Goal: Task Accomplishment & Management: Use online tool/utility

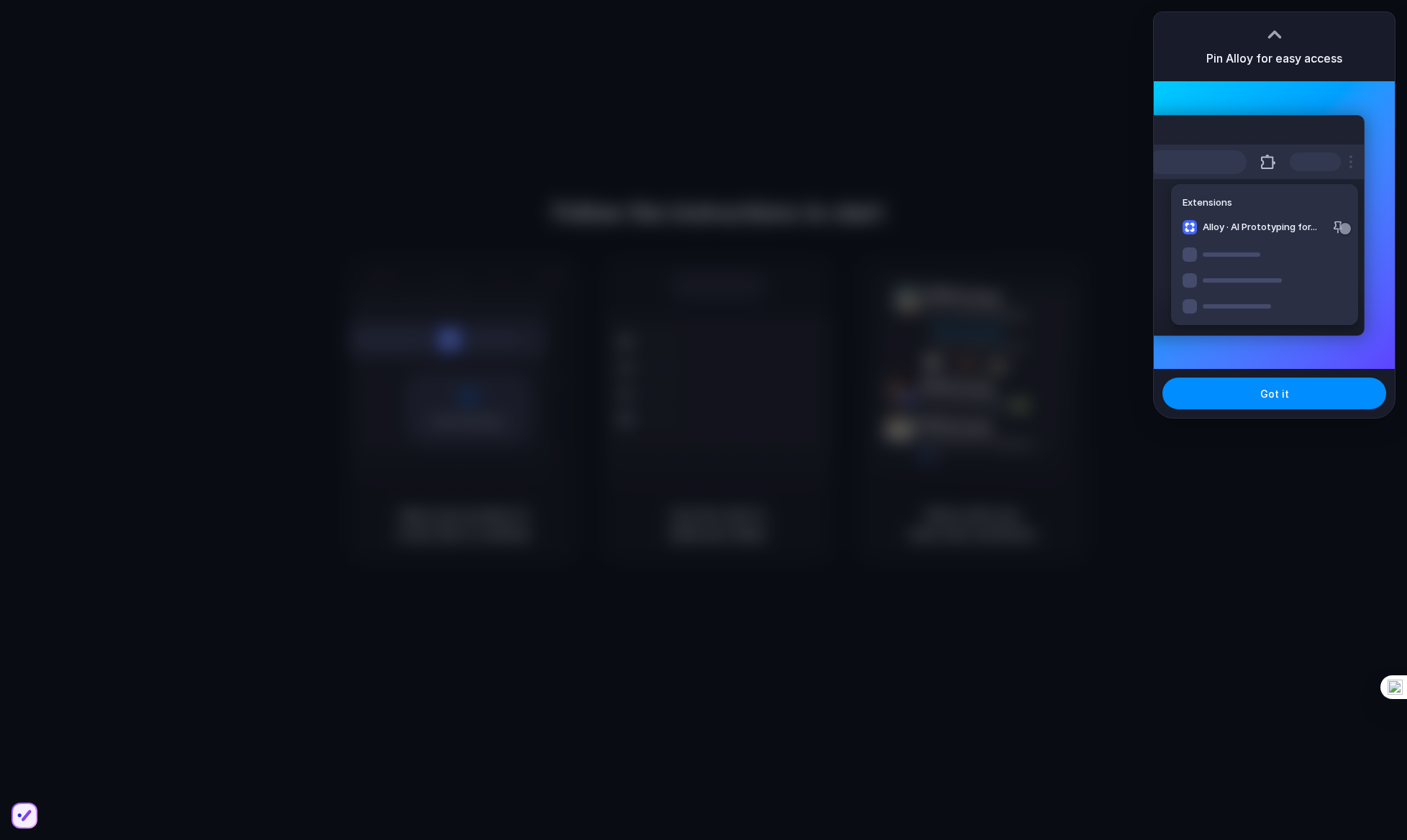
click at [1282, 368] on div "Extensions Alloy · AI Prototyping for..." at bounding box center [1274, 225] width 241 height 288
click at [1282, 392] on span "Got it" at bounding box center [1274, 393] width 29 height 15
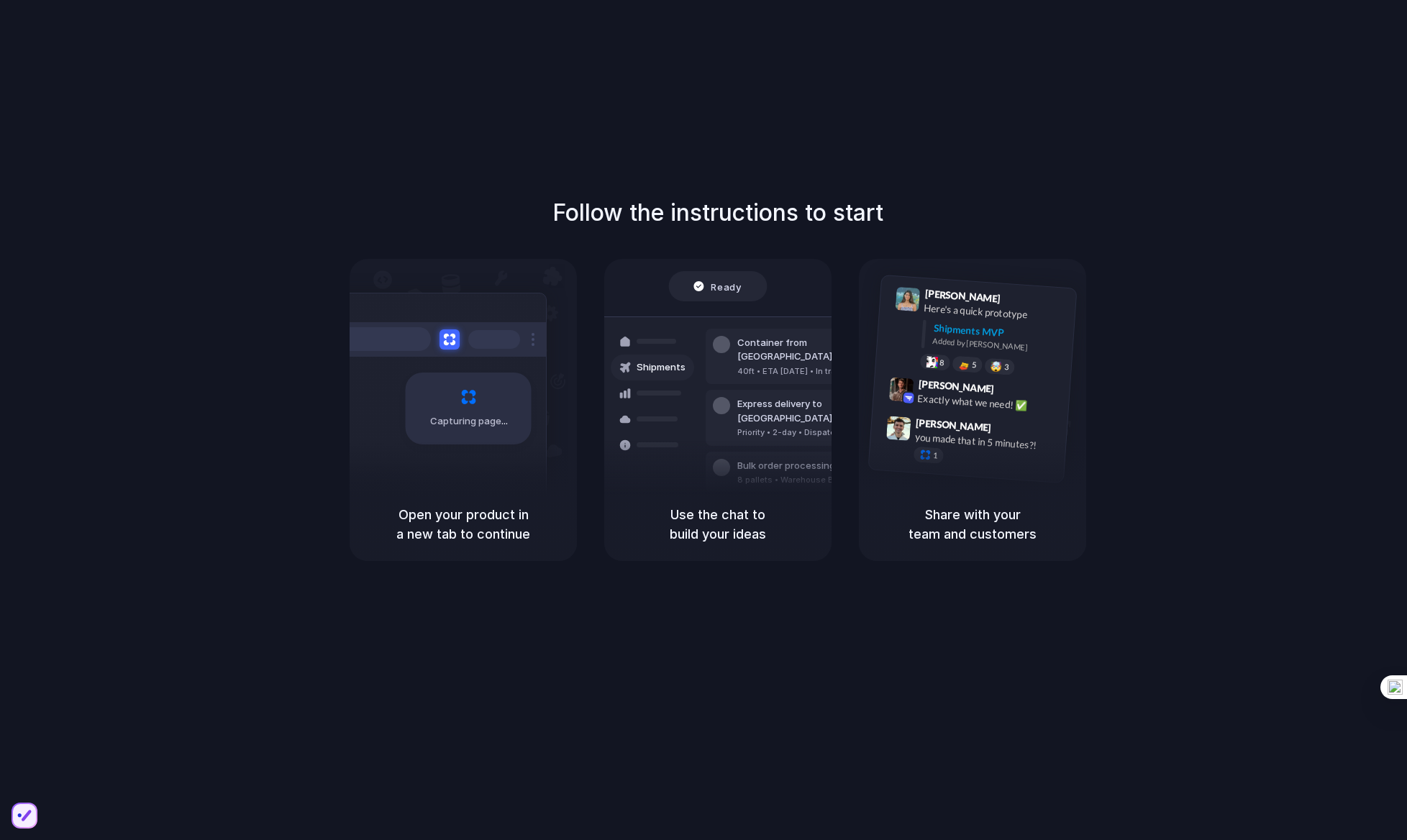
drag, startPoint x: 439, startPoint y: 519, endPoint x: 495, endPoint y: 552, distance: 65.0
click at [495, 552] on div "Open your product in a new tab to continue" at bounding box center [463, 524] width 227 height 73
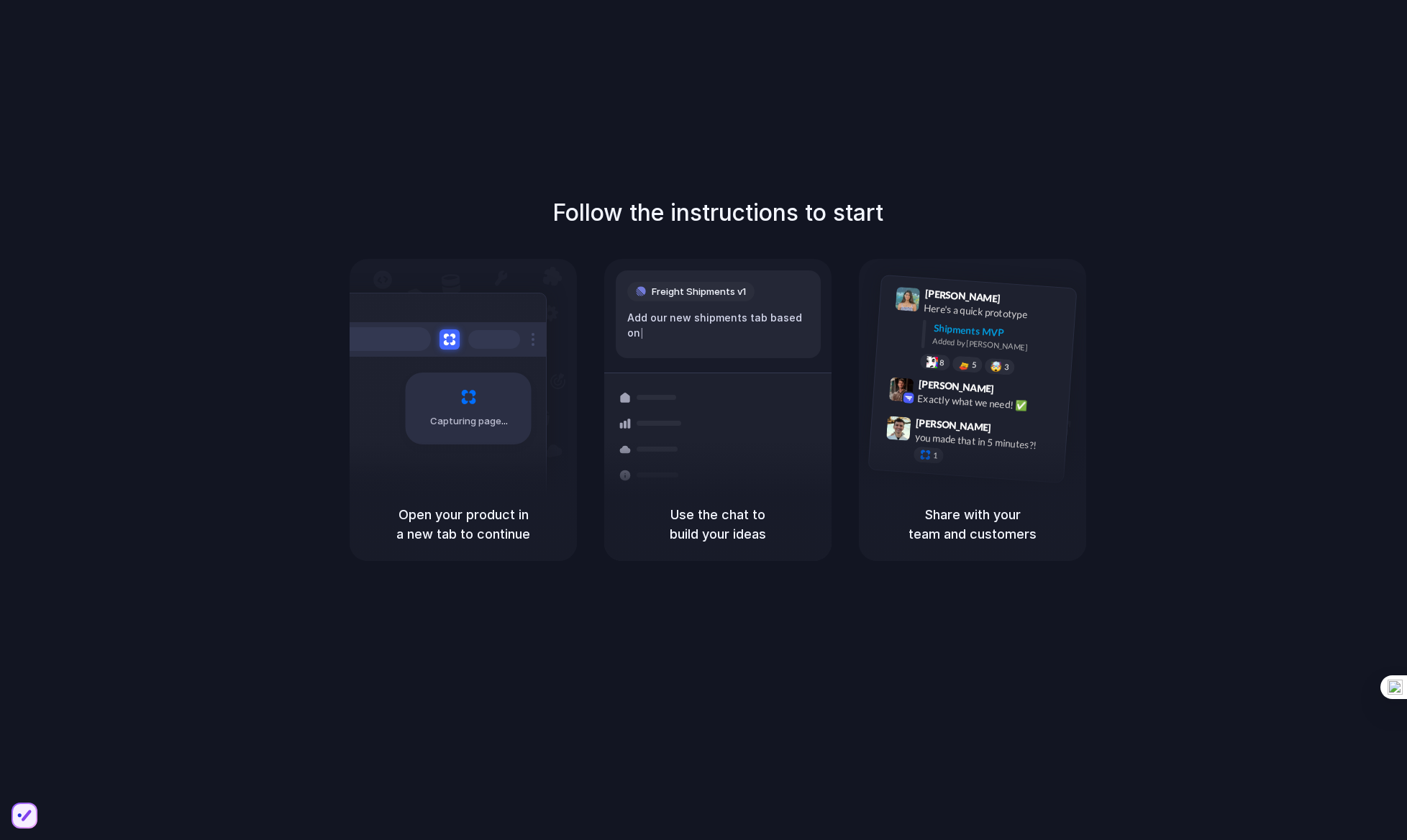
click at [944, 514] on h5 "Share with your team and customers" at bounding box center [972, 524] width 193 height 39
click at [955, 541] on h5 "Share with your team and customers" at bounding box center [972, 524] width 193 height 39
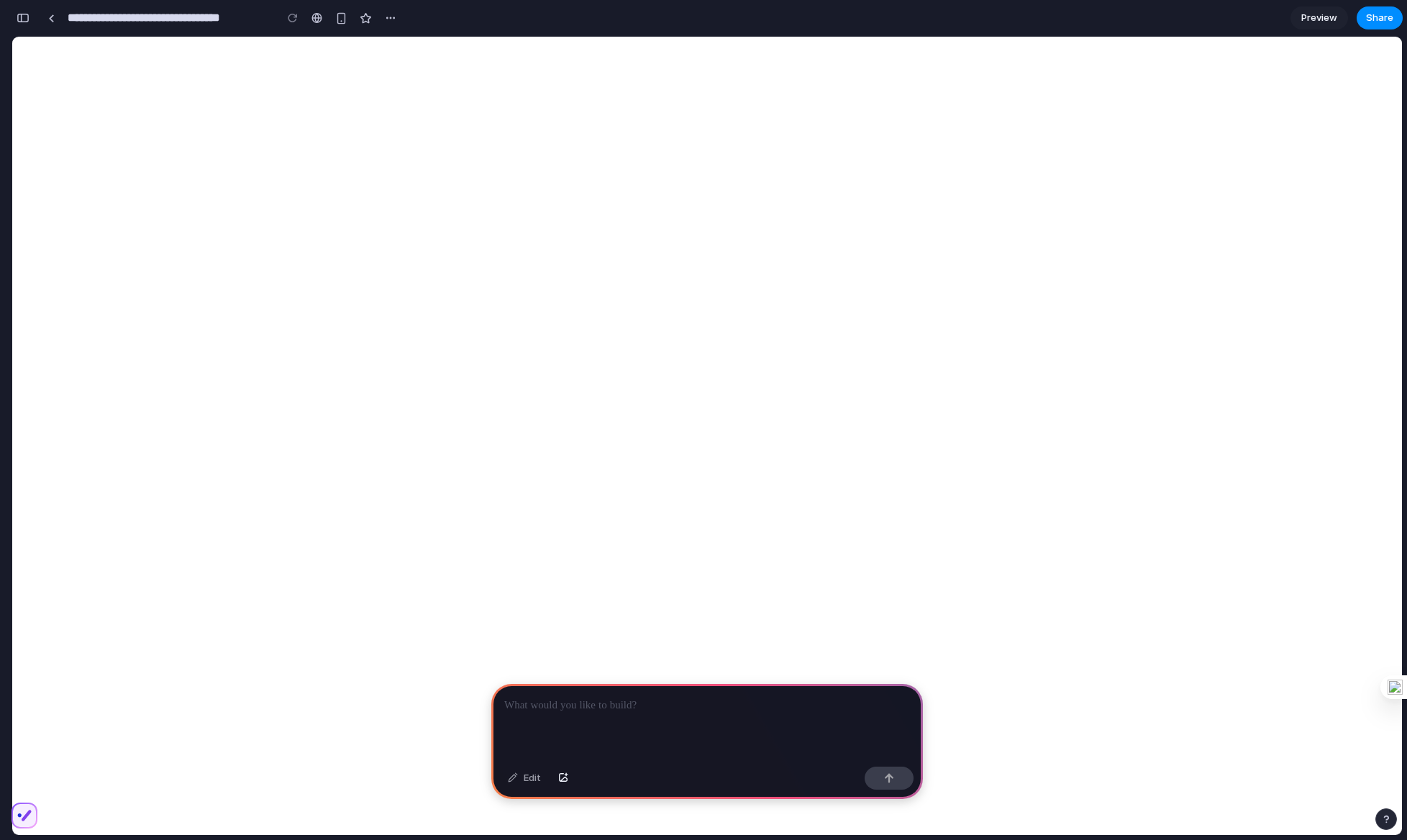
scroll to position [0, 13]
click at [599, 720] on div at bounding box center [707, 722] width 431 height 77
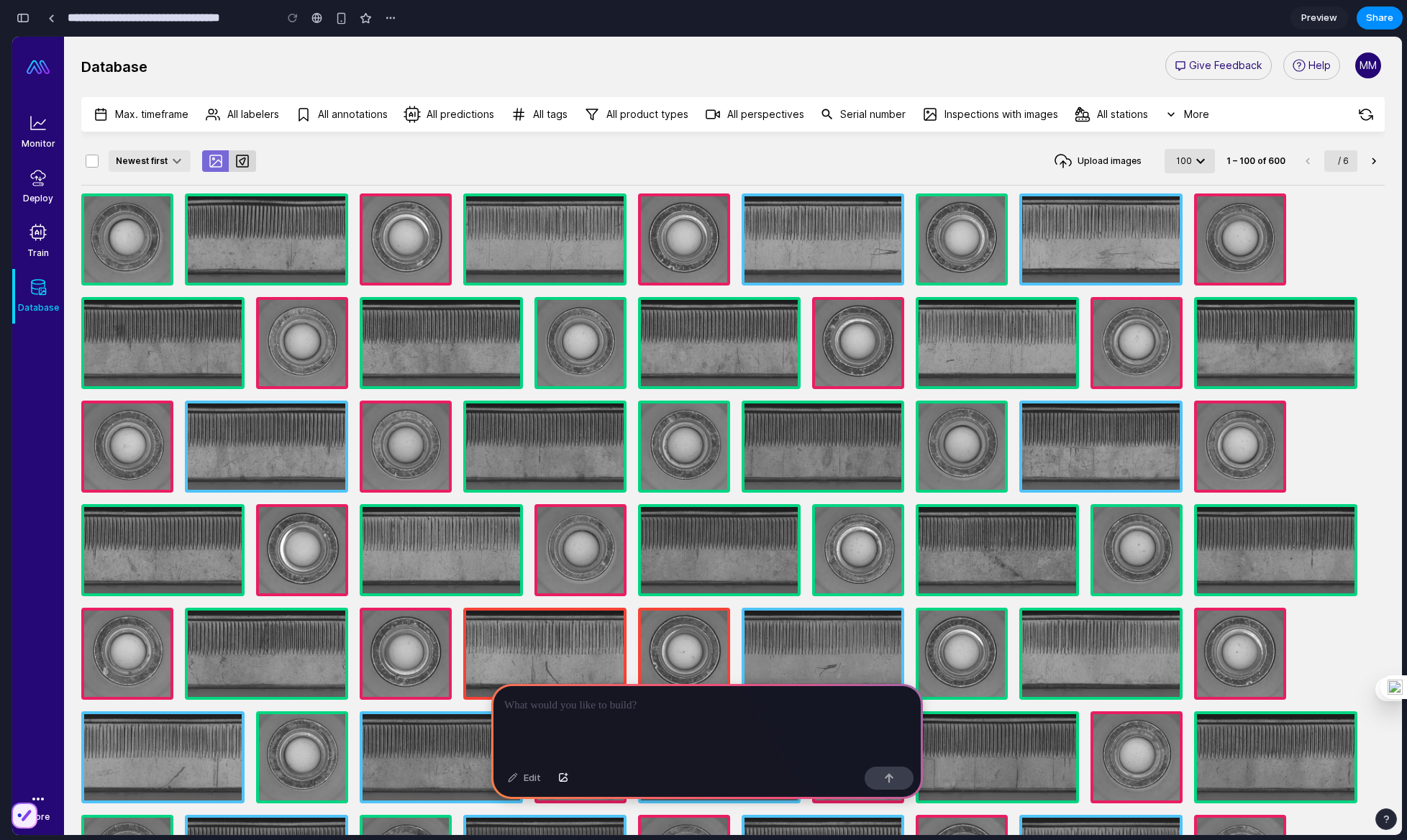
scroll to position [0, 0]
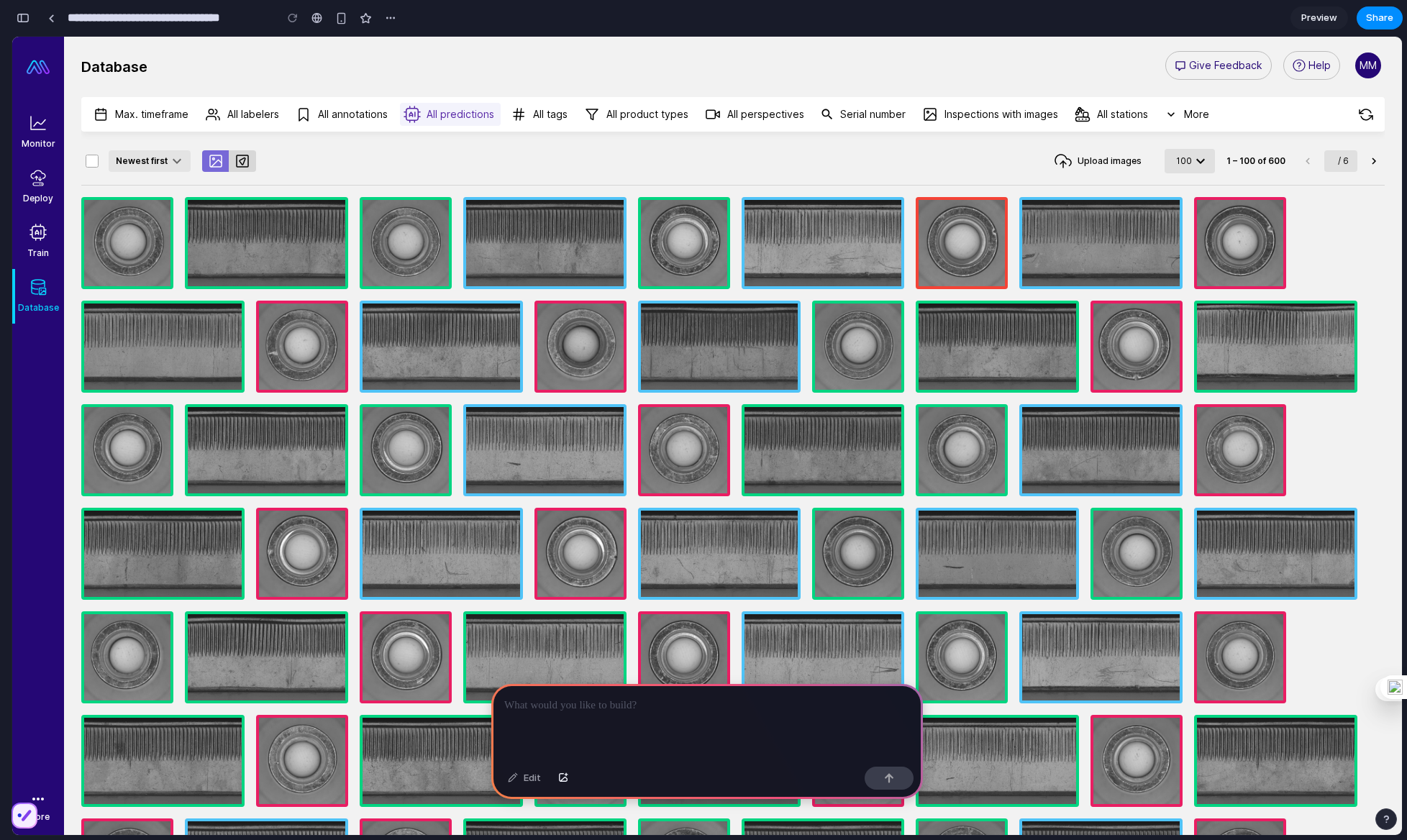
click at [442, 117] on button "All predictions" at bounding box center [450, 115] width 101 height 23
click at [366, 119] on button "All annotations" at bounding box center [343, 115] width 103 height 23
click at [247, 132] on div "**********" at bounding box center [732, 466] width 1303 height 738
click at [244, 115] on button "All labelers" at bounding box center [243, 115] width 85 height 23
click at [155, 115] on button "Max. timeframe" at bounding box center [141, 115] width 106 height 23
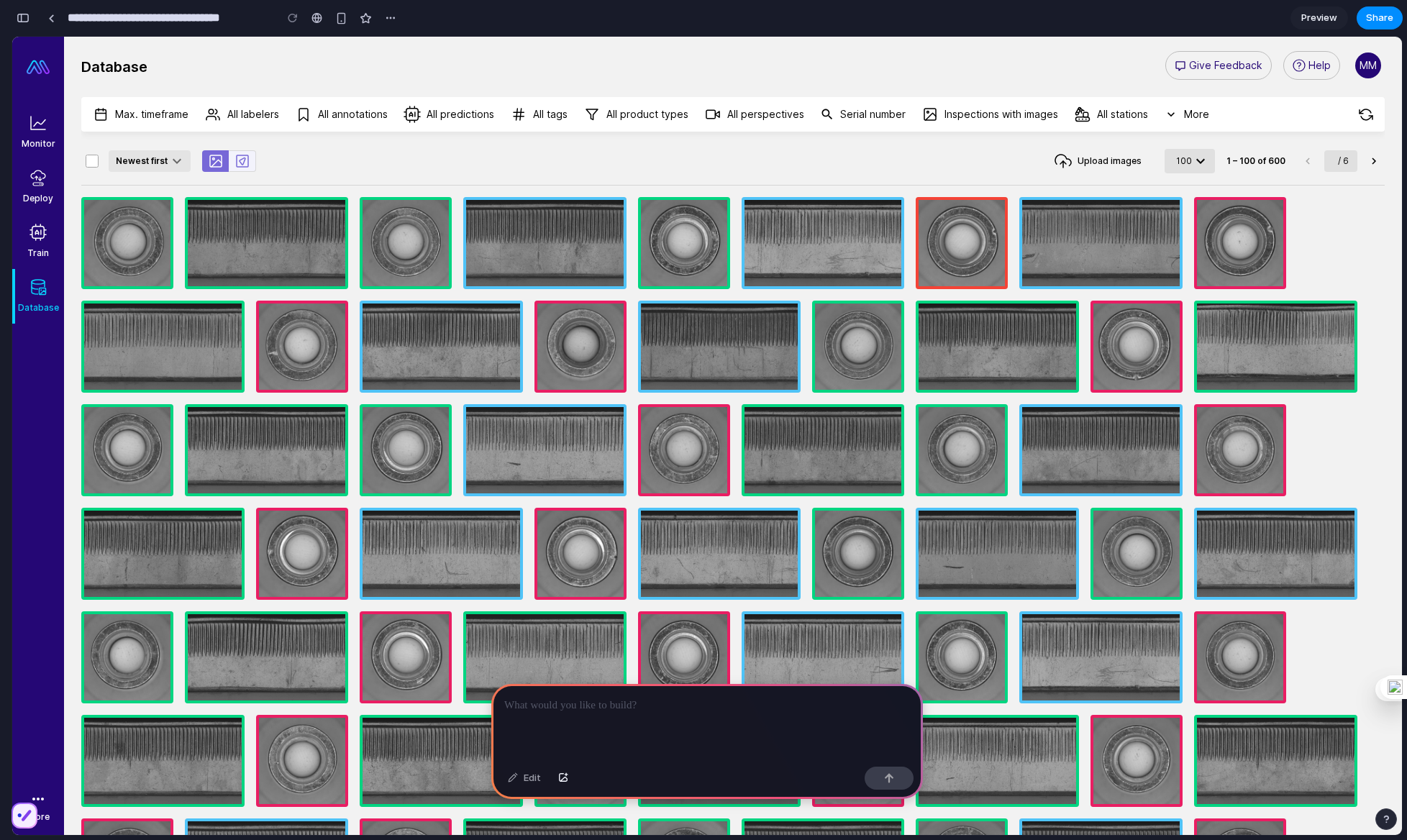
click at [248, 162] on icon "button" at bounding box center [243, 161] width 17 height 17
click at [239, 158] on icon "button" at bounding box center [243, 161] width 17 height 17
click at [216, 158] on icon "button" at bounding box center [216, 161] width 17 height 17
click at [147, 158] on div "Newest first" at bounding box center [149, 161] width 82 height 22
click at [169, 159] on div "Newest first" at bounding box center [149, 161] width 82 height 22
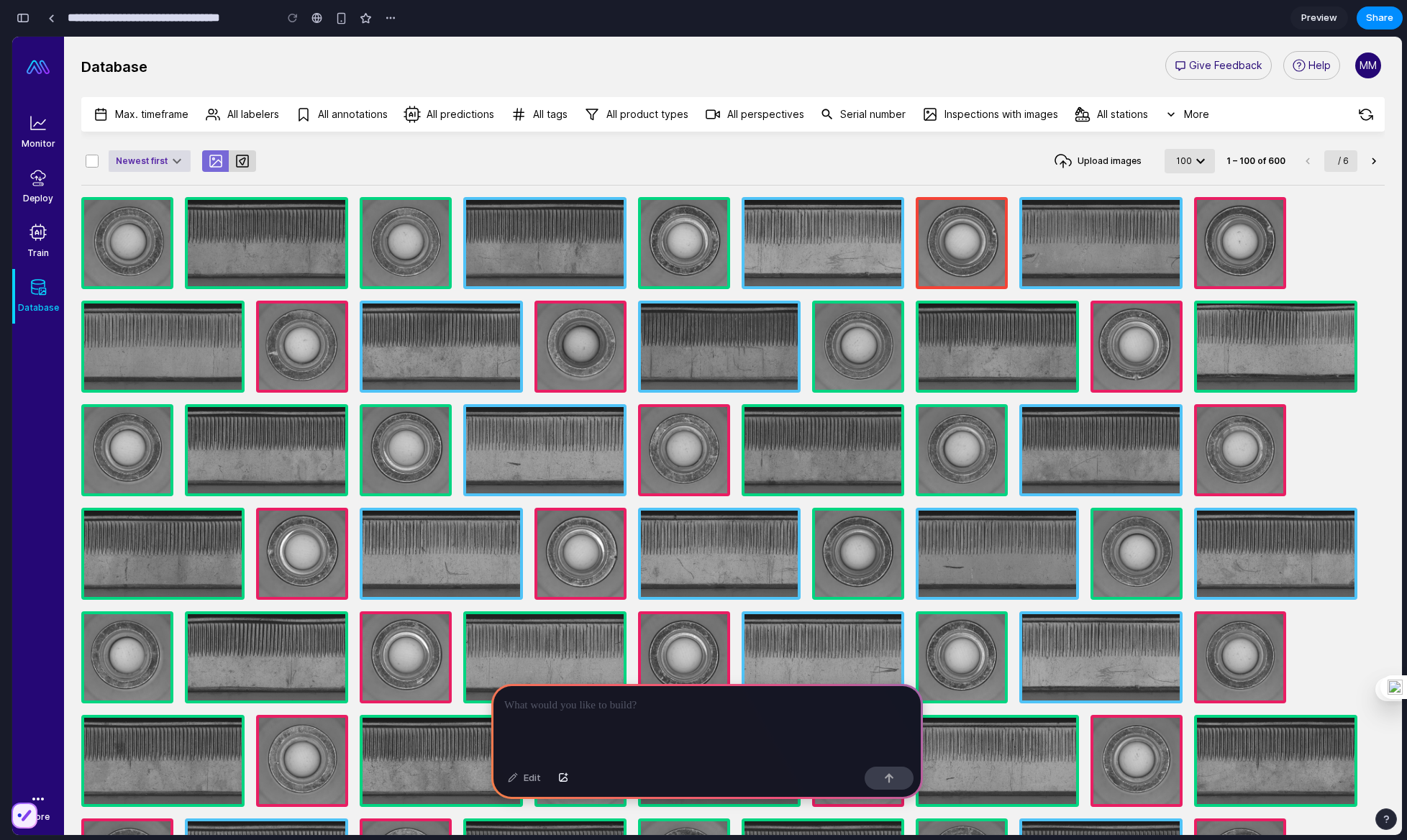
click at [180, 159] on div "Newest first" at bounding box center [149, 161] width 82 height 22
click at [26, 188] on link "Deploy" at bounding box center [38, 187] width 51 height 55
click at [38, 124] on icon at bounding box center [39, 123] width 12 height 6
click at [40, 190] on link "Deploy" at bounding box center [38, 187] width 51 height 55
click at [39, 273] on link "Database" at bounding box center [38, 296] width 51 height 55
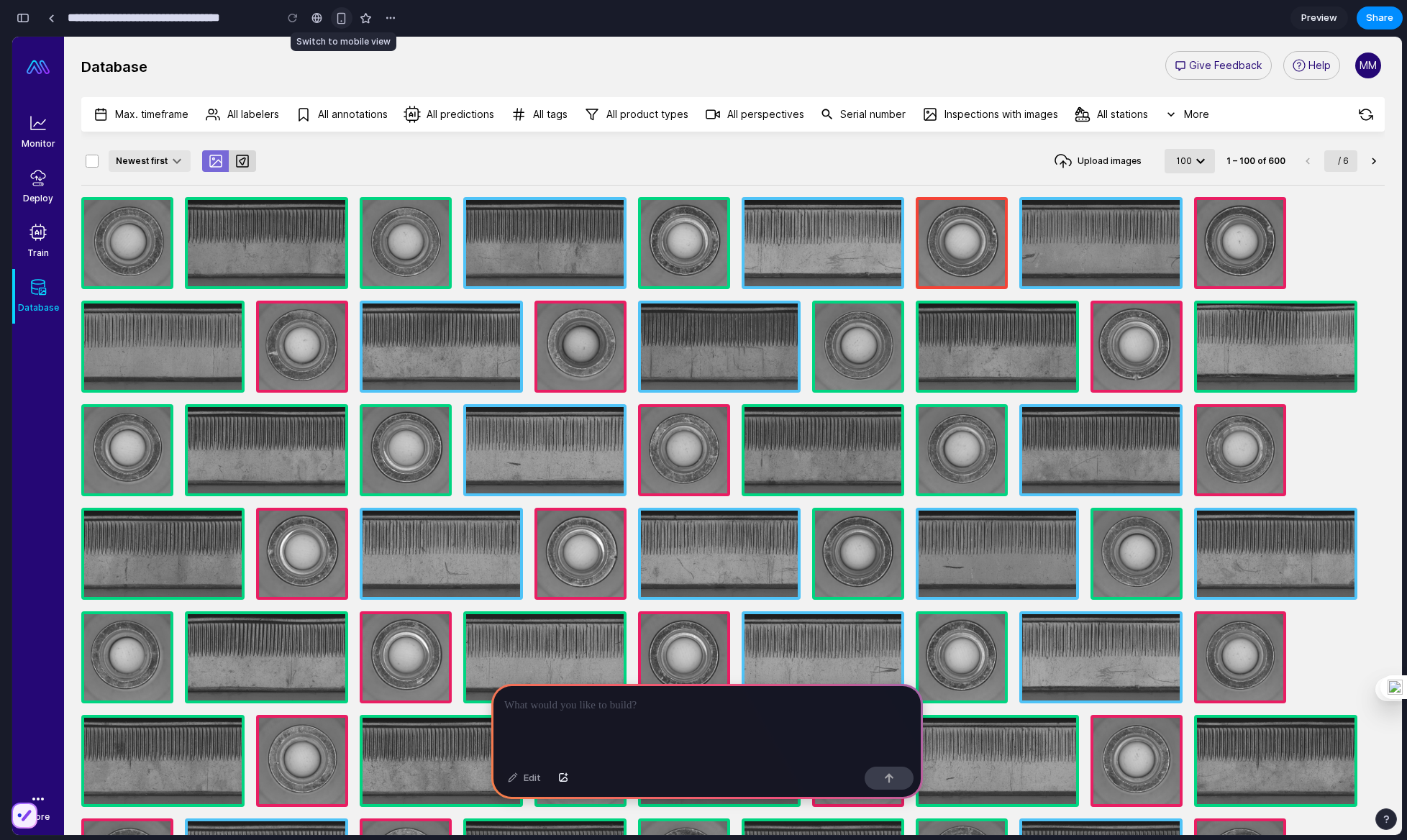
click at [342, 21] on div "button" at bounding box center [342, 19] width 12 height 12
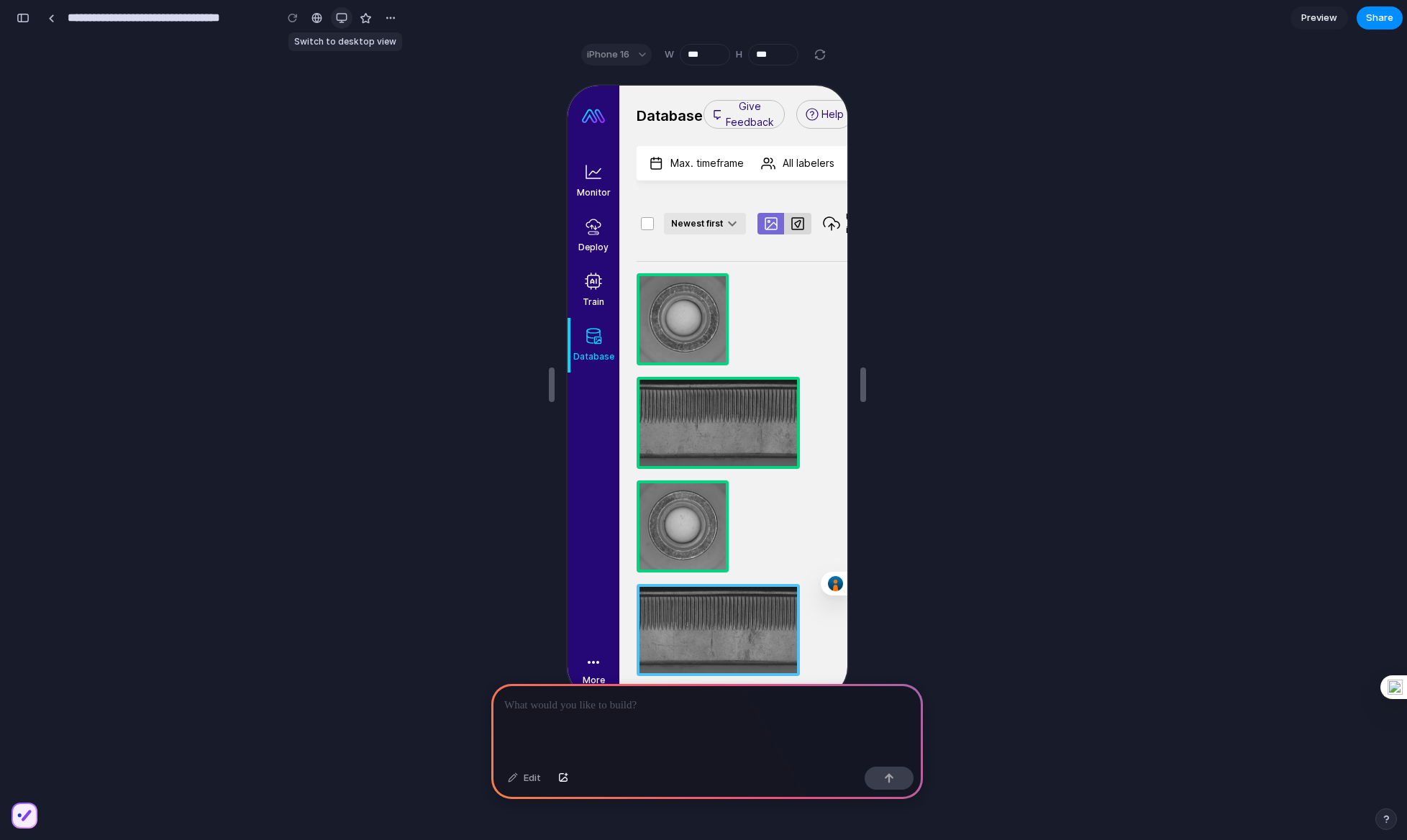
click at [342, 25] on button "button" at bounding box center [342, 18] width 22 height 22
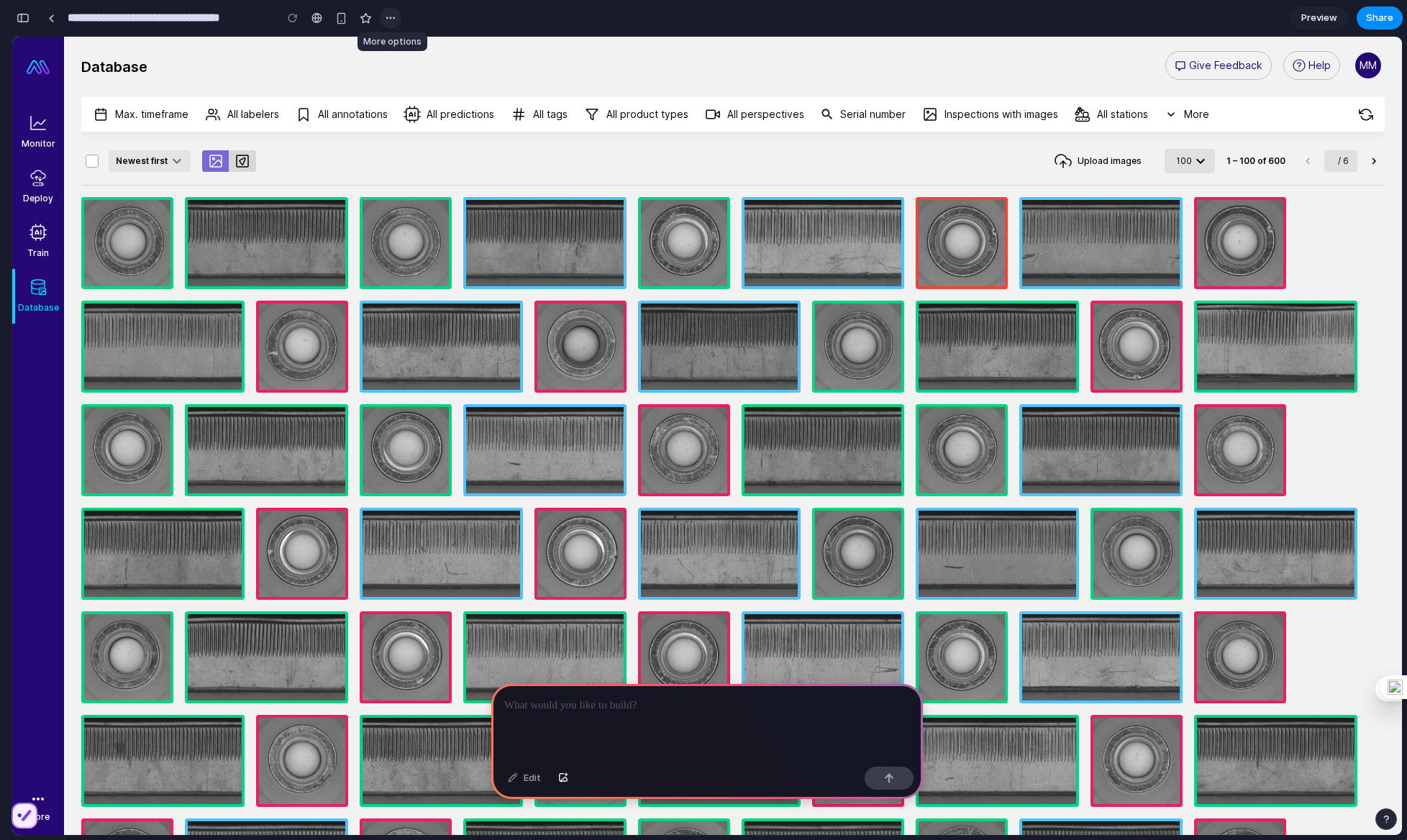
click at [398, 15] on button "button" at bounding box center [391, 18] width 22 height 22
click at [603, 41] on div "Duplicate Delete" at bounding box center [704, 420] width 1407 height 840
click at [606, 724] on div at bounding box center [707, 722] width 431 height 77
click at [608, 716] on div at bounding box center [707, 722] width 431 height 77
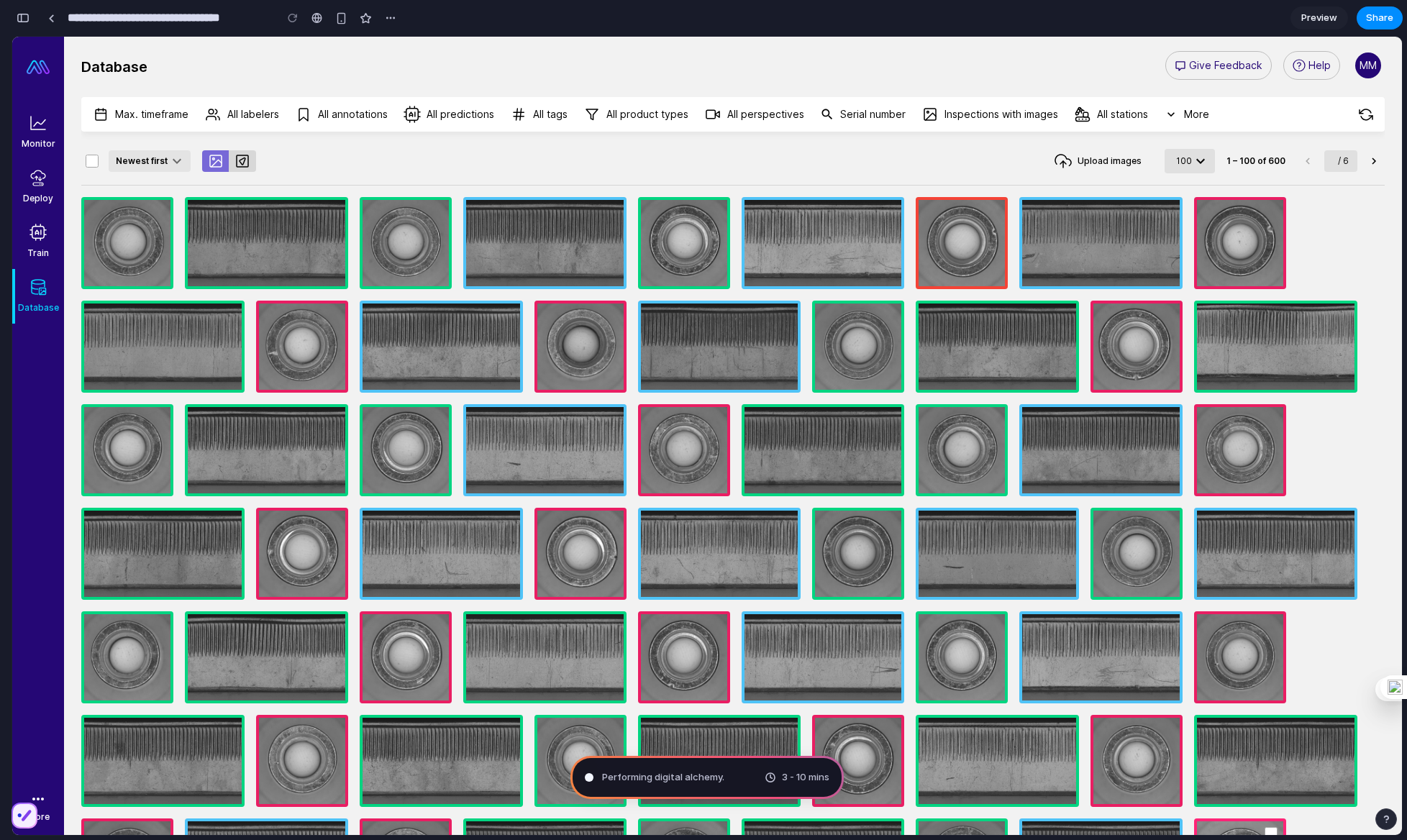
type input "**********"
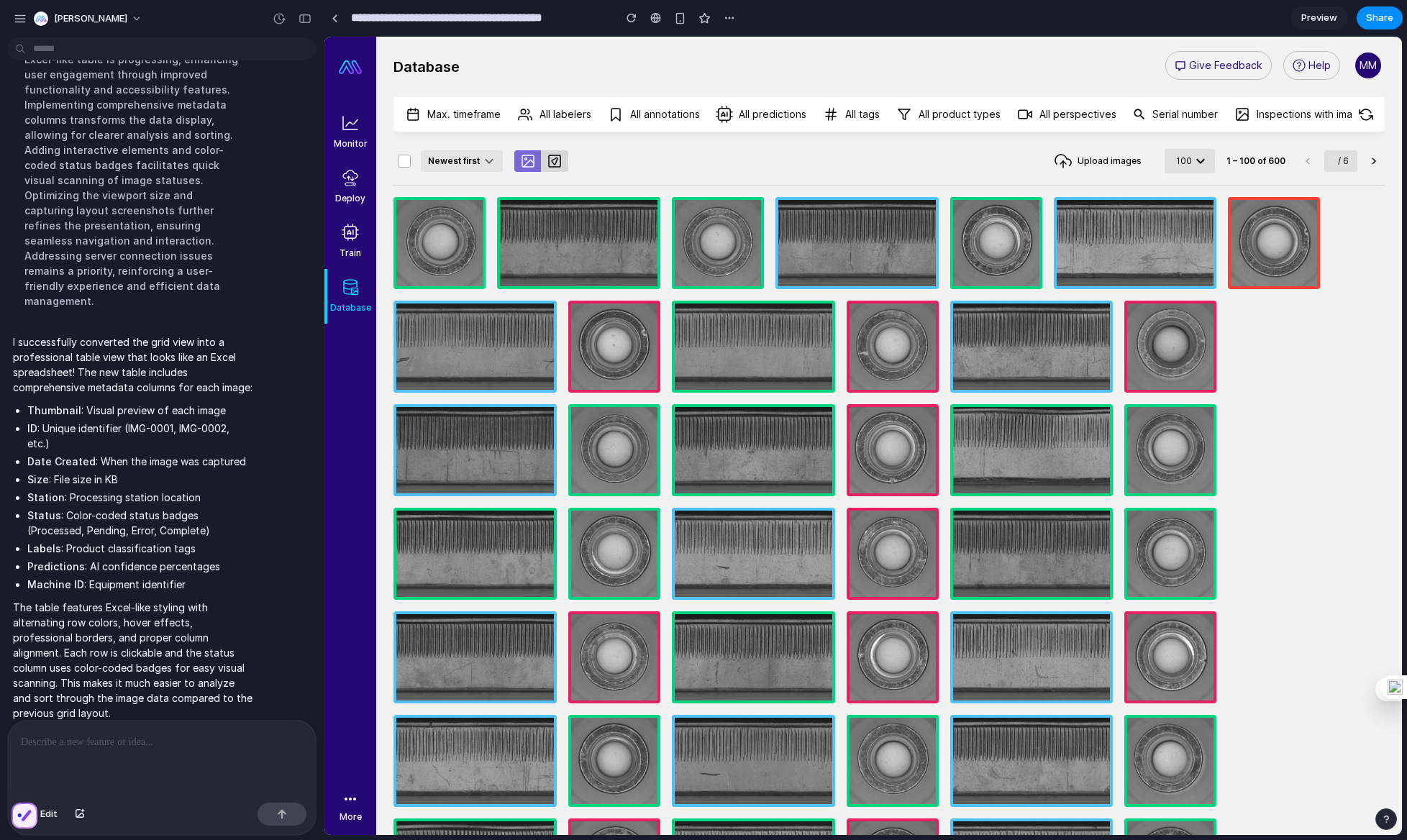
click at [114, 766] on div at bounding box center [161, 759] width 308 height 76
click at [86, 711] on button at bounding box center [60, 722] width 69 height 23
click at [43, 815] on span "Edit" at bounding box center [49, 814] width 17 height 14
click at [157, 750] on p at bounding box center [162, 743] width 282 height 17
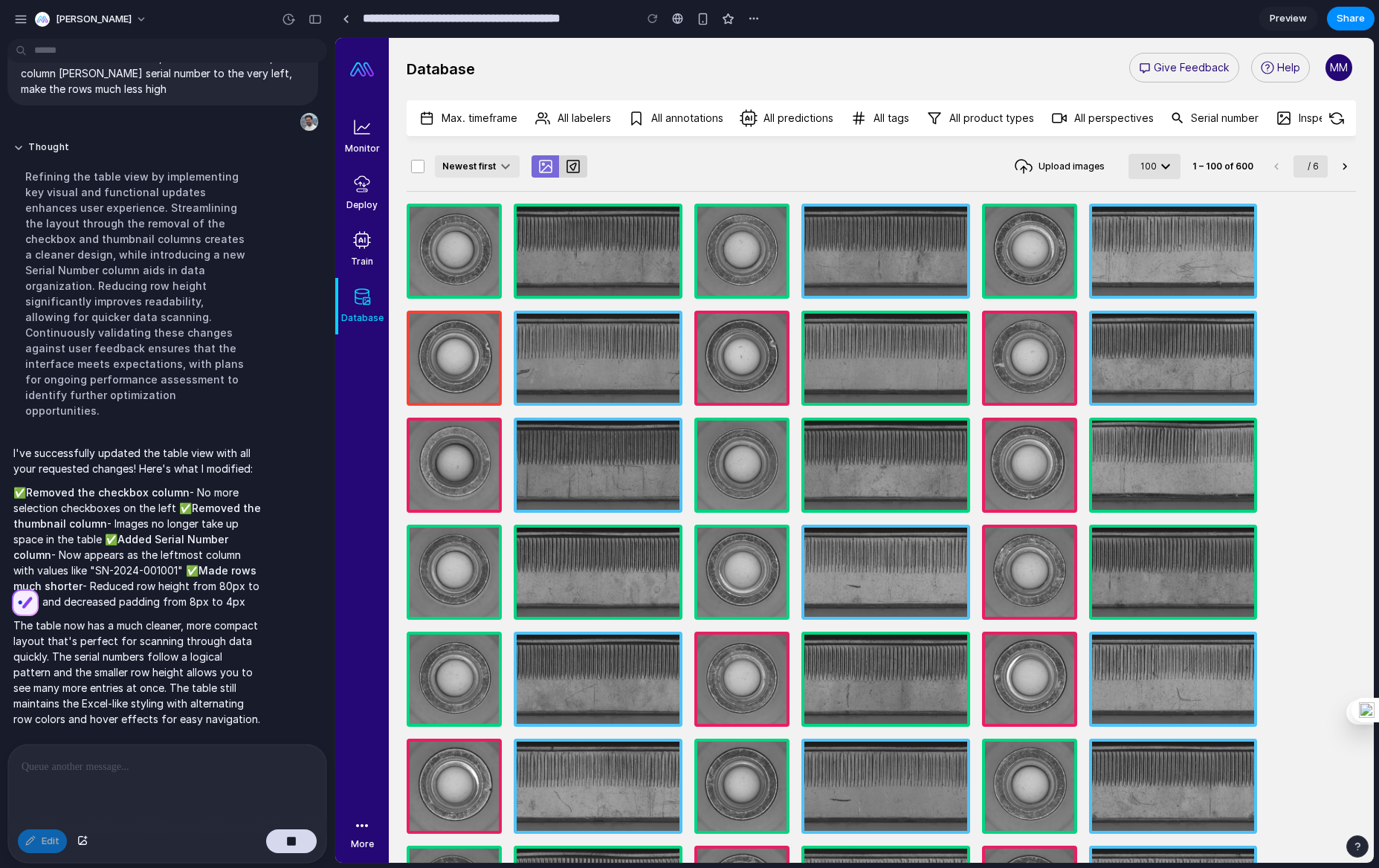
scroll to position [566, 0]
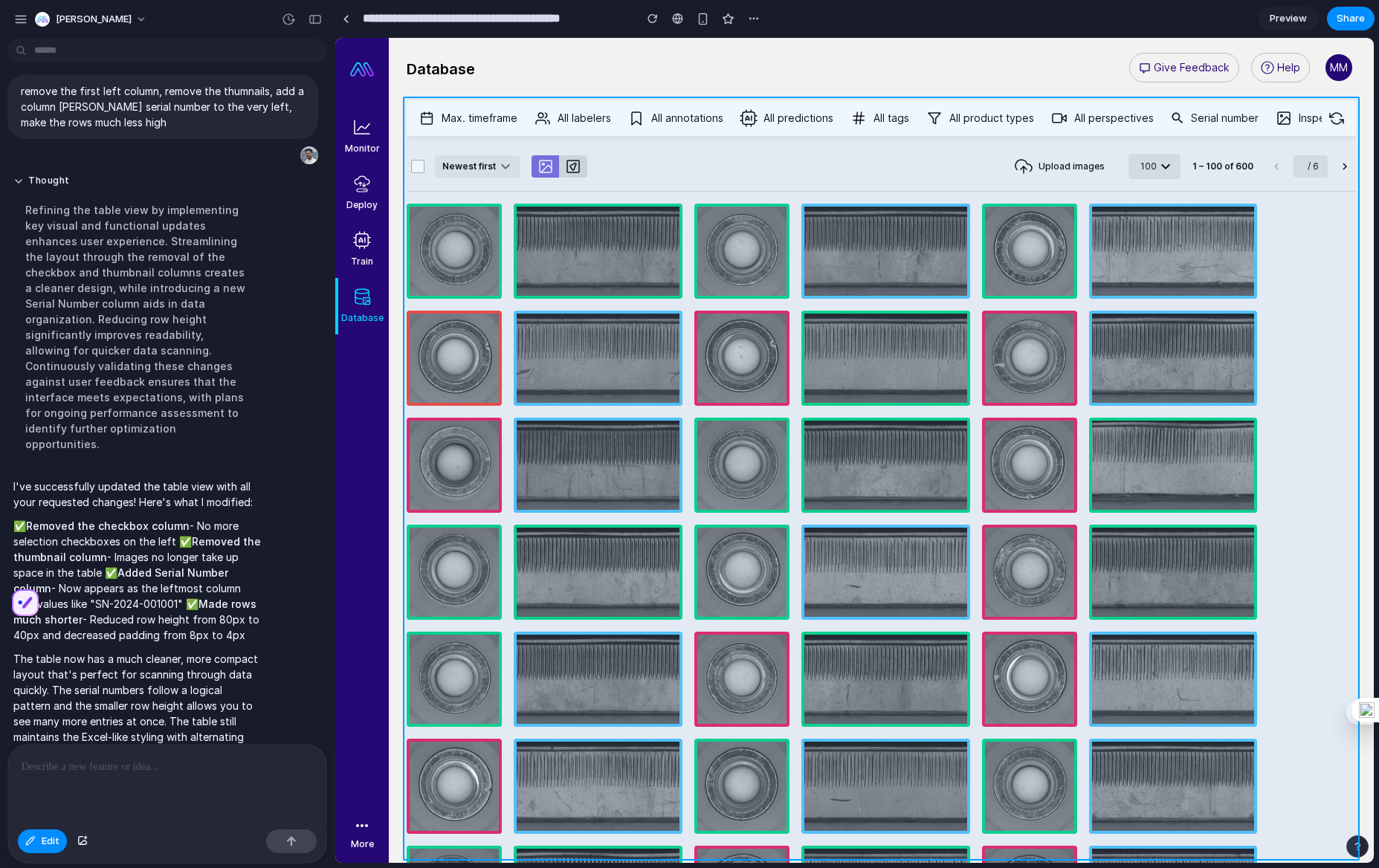
click at [645, 576] on div at bounding box center [854, 451] width 1038 height 825
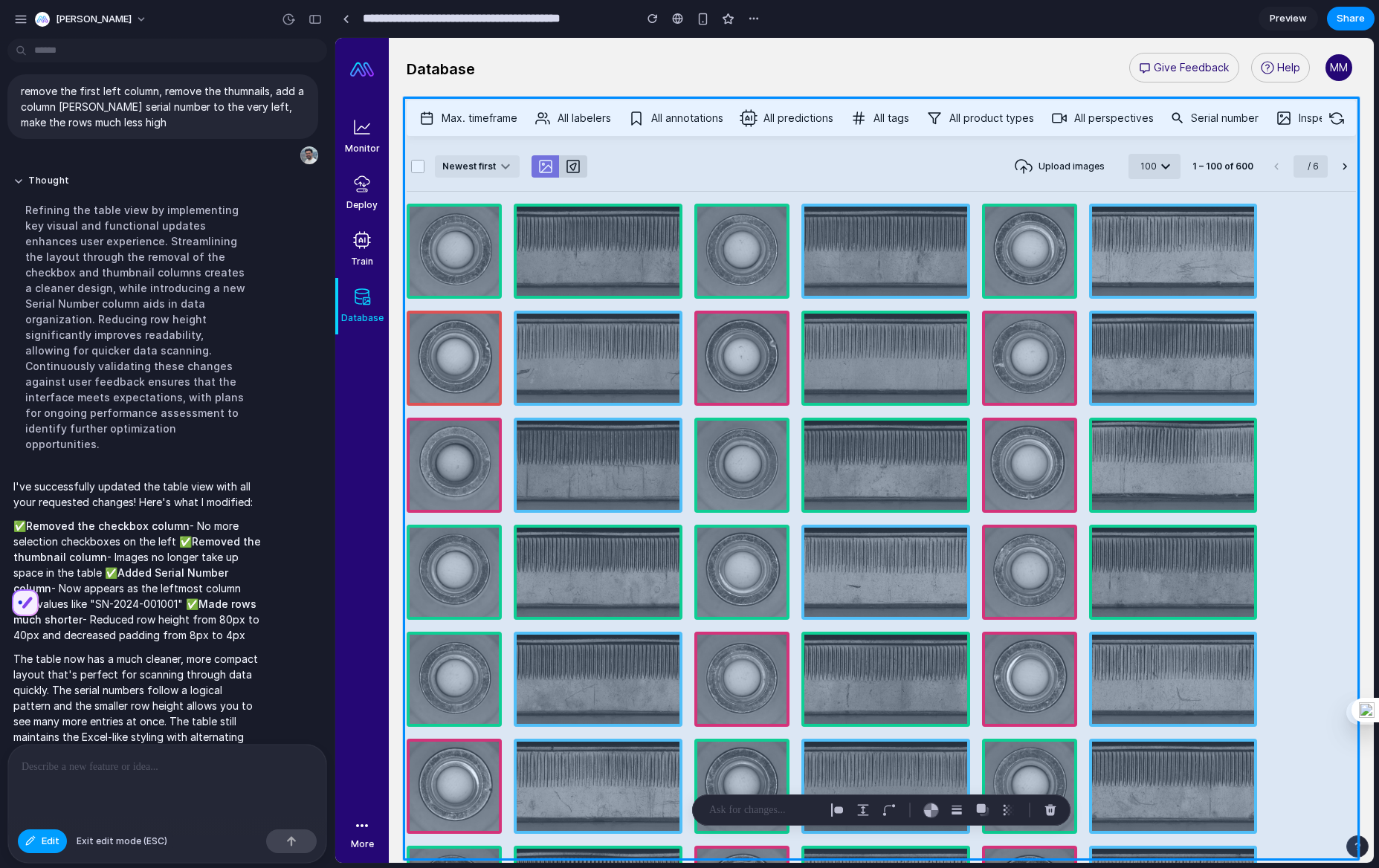
click at [37, 841] on button "Edit" at bounding box center [42, 841] width 49 height 24
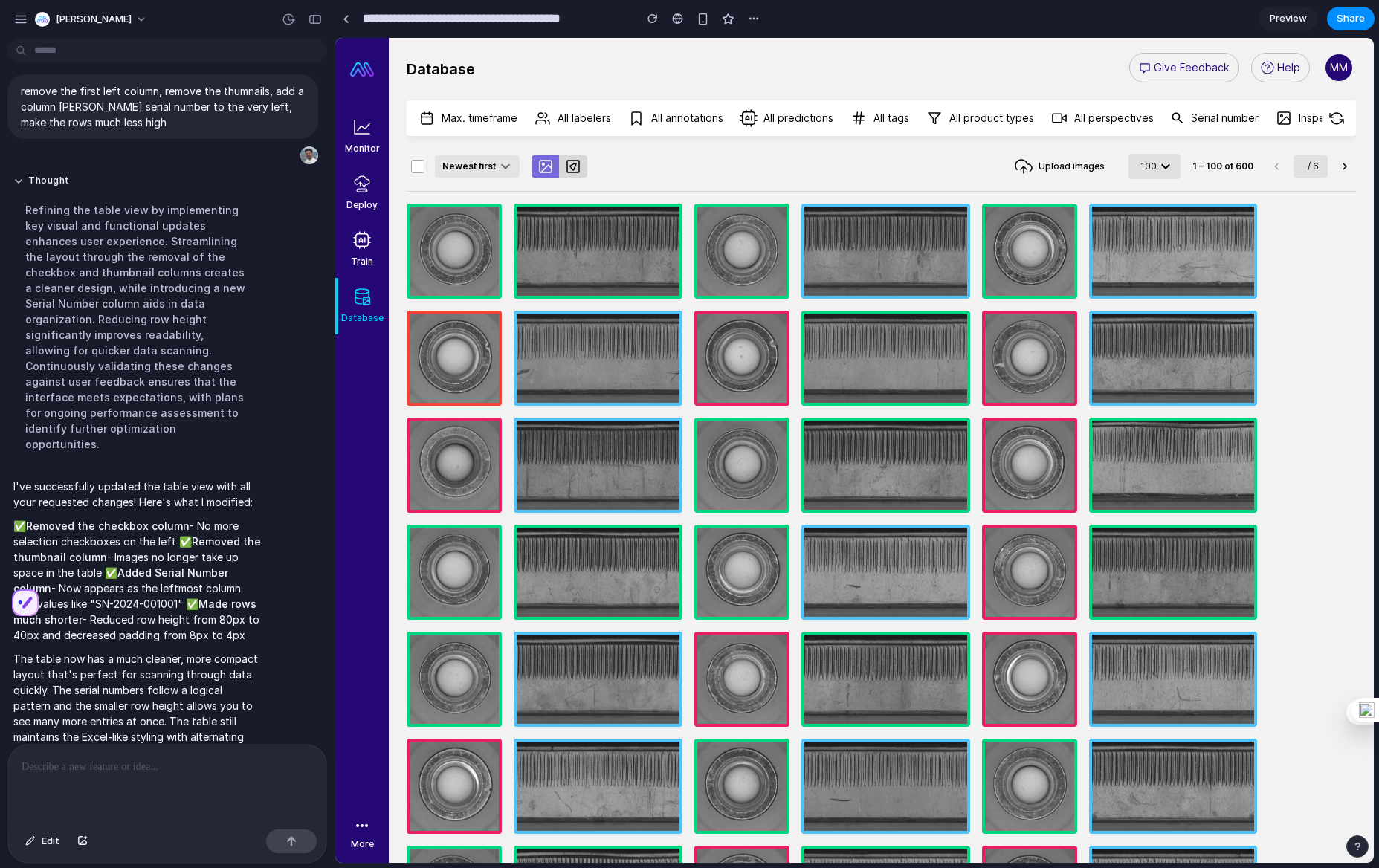
click at [164, 759] on p at bounding box center [168, 767] width 292 height 18
click at [29, 845] on div "button" at bounding box center [30, 841] width 10 height 9
click at [579, 165] on div at bounding box center [854, 451] width 1038 height 825
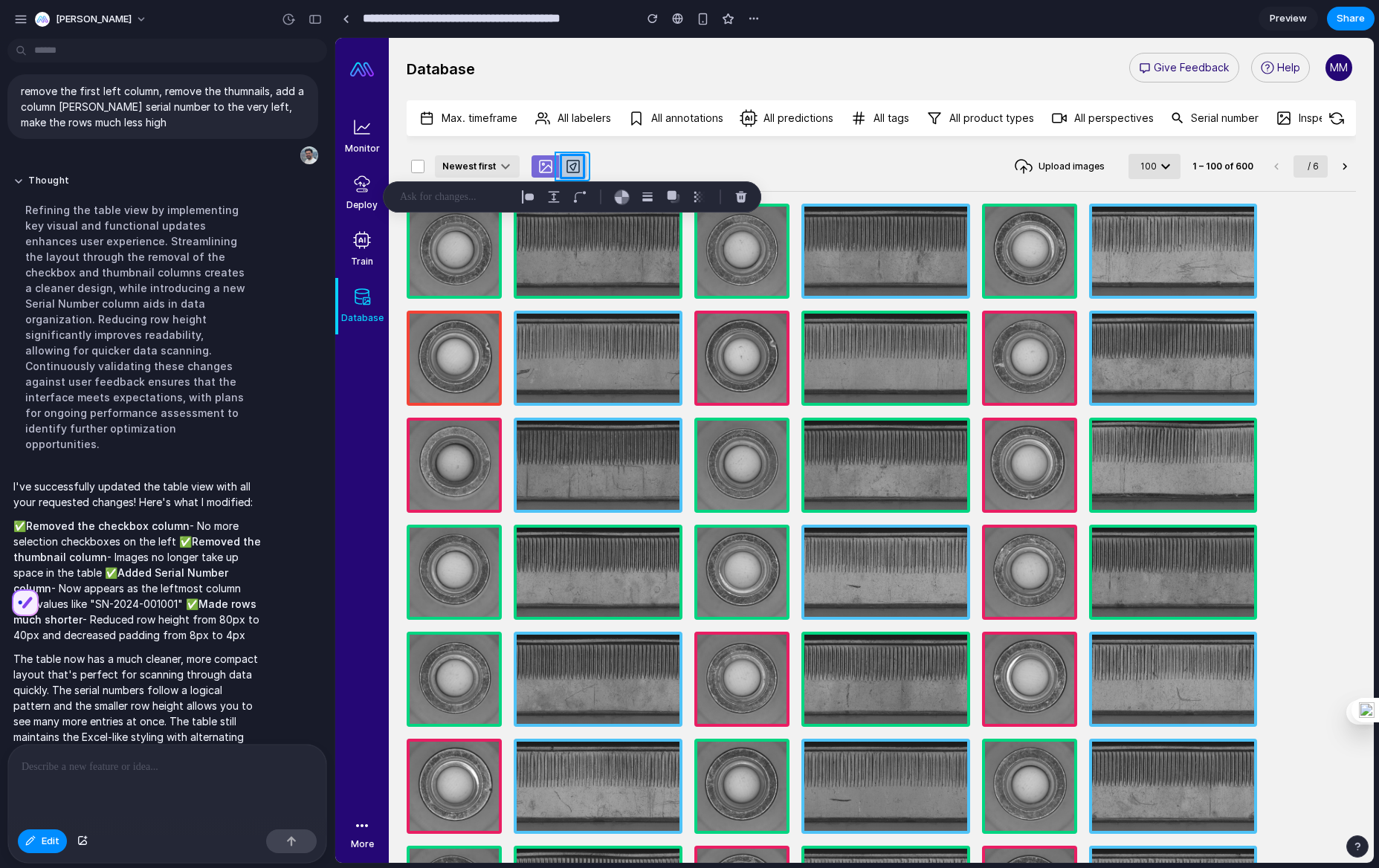
click at [586, 166] on div at bounding box center [854, 451] width 1038 height 825
click at [157, 780] on div at bounding box center [167, 784] width 318 height 79
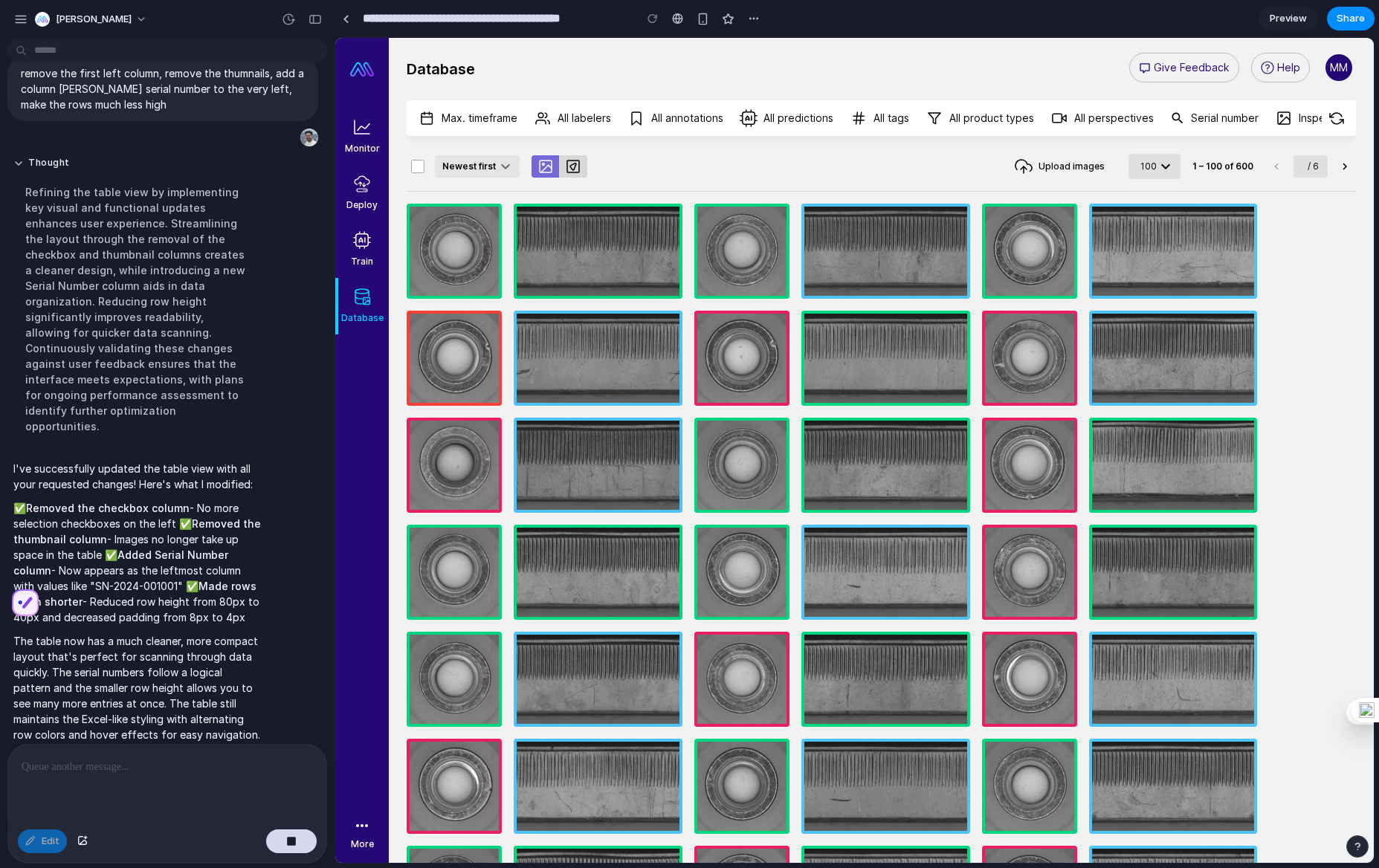
scroll to position [687, 0]
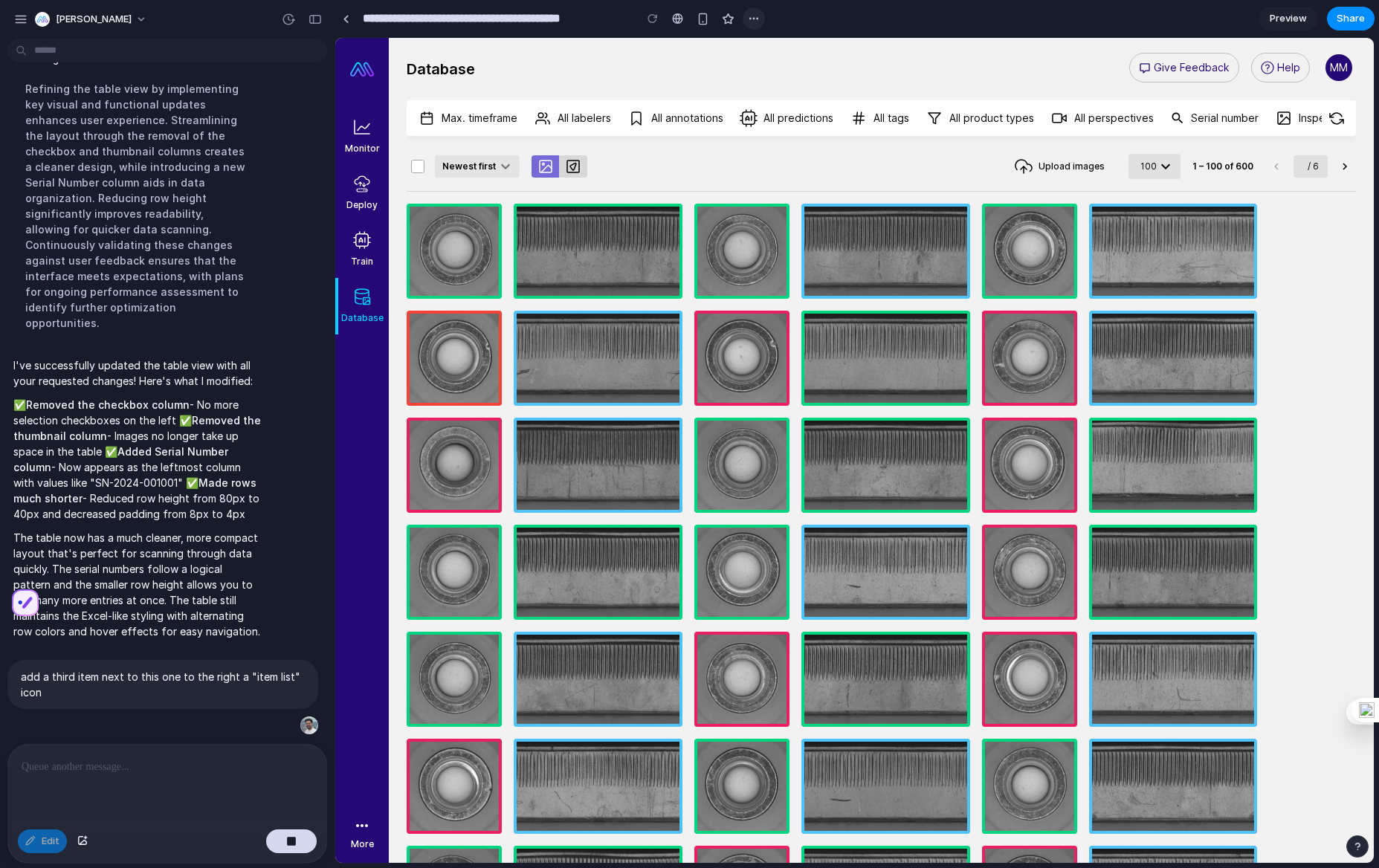
click at [755, 19] on div "button" at bounding box center [754, 19] width 12 height 12
click at [755, 19] on div "Duplicate Delete" at bounding box center [689, 434] width 1379 height 868
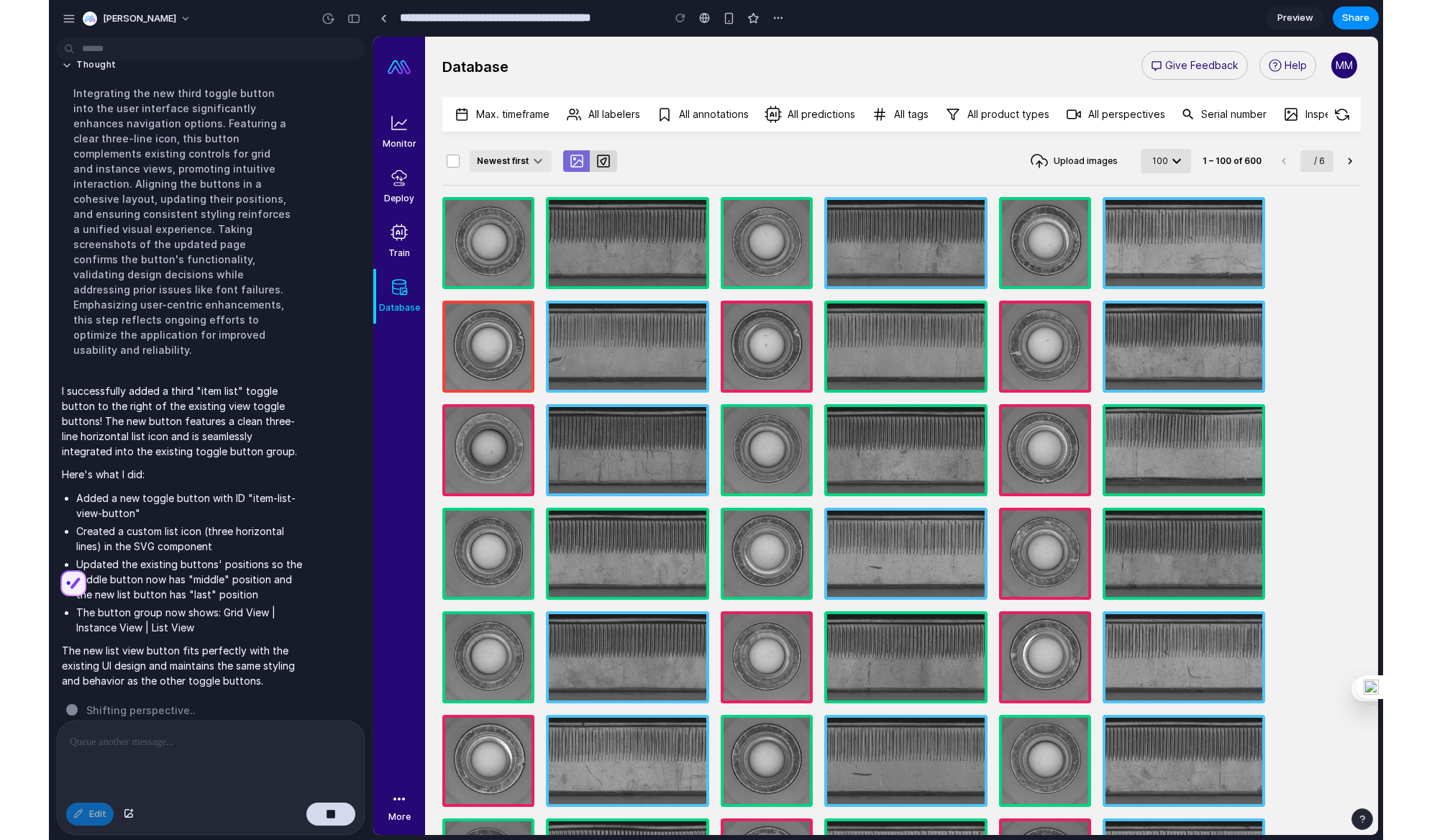
scroll to position [1030, 0]
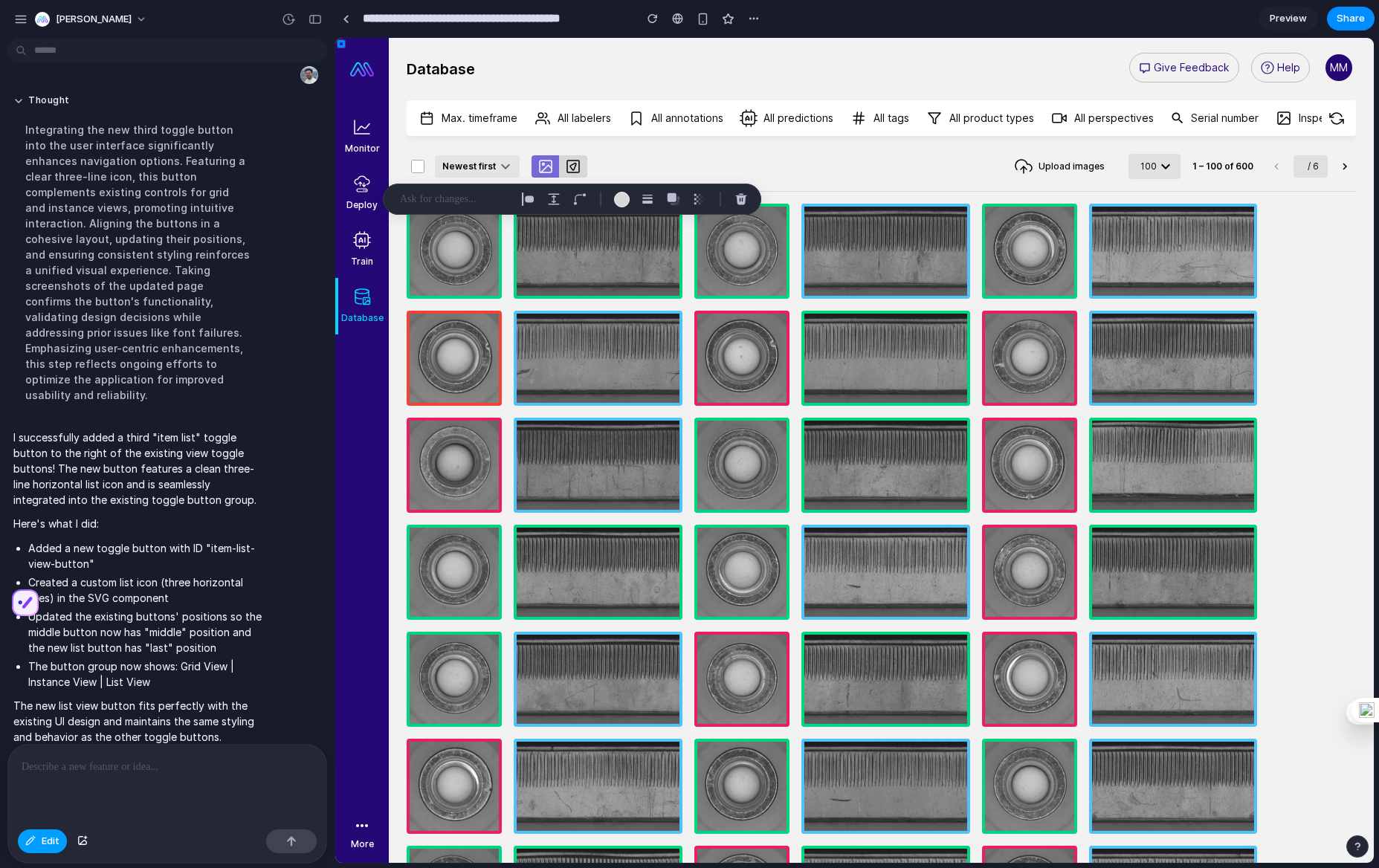
click at [42, 846] on span "Edit" at bounding box center [51, 841] width 18 height 15
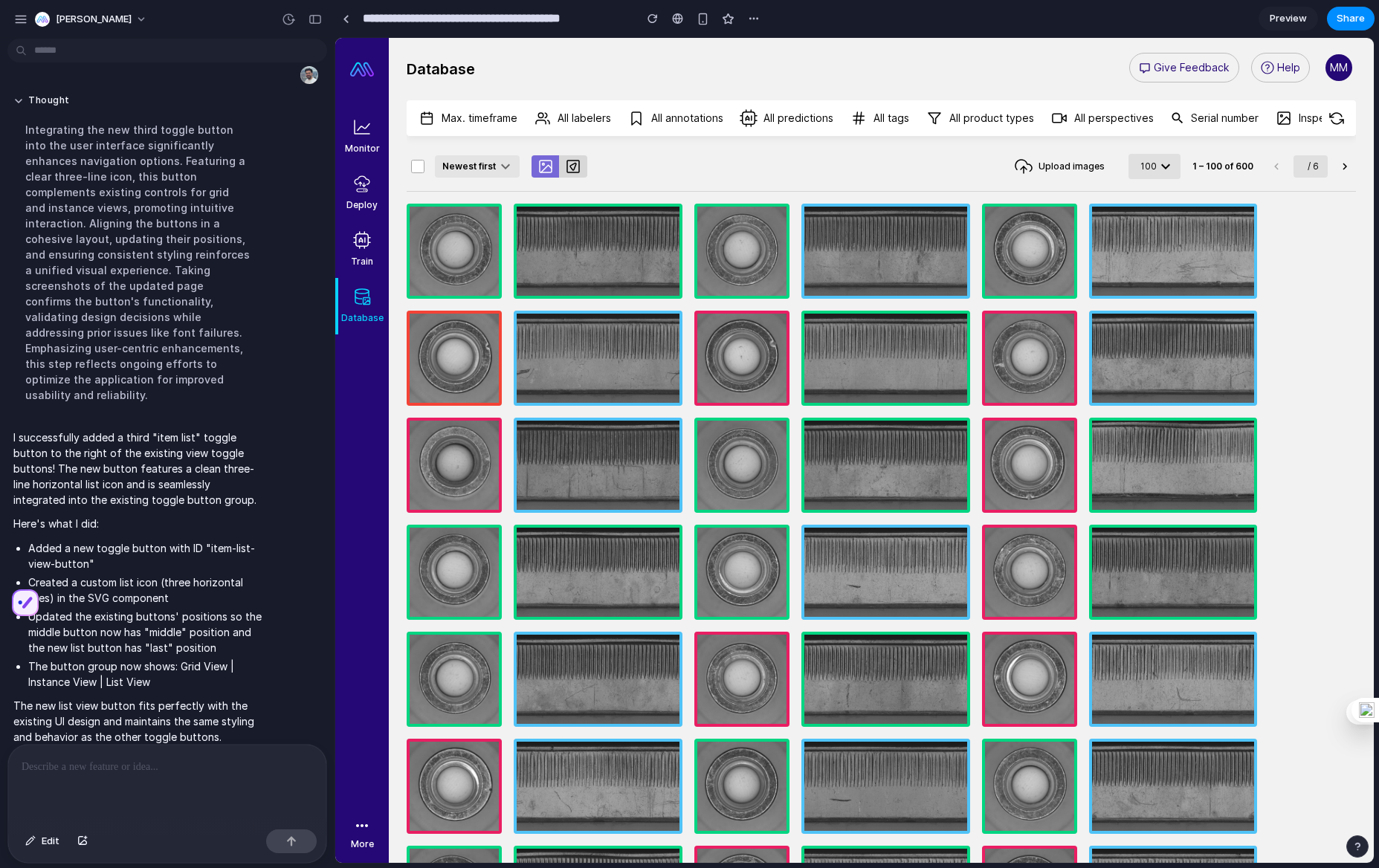
click at [188, 770] on p at bounding box center [168, 767] width 292 height 18
click at [189, 770] on p at bounding box center [168, 767] width 292 height 18
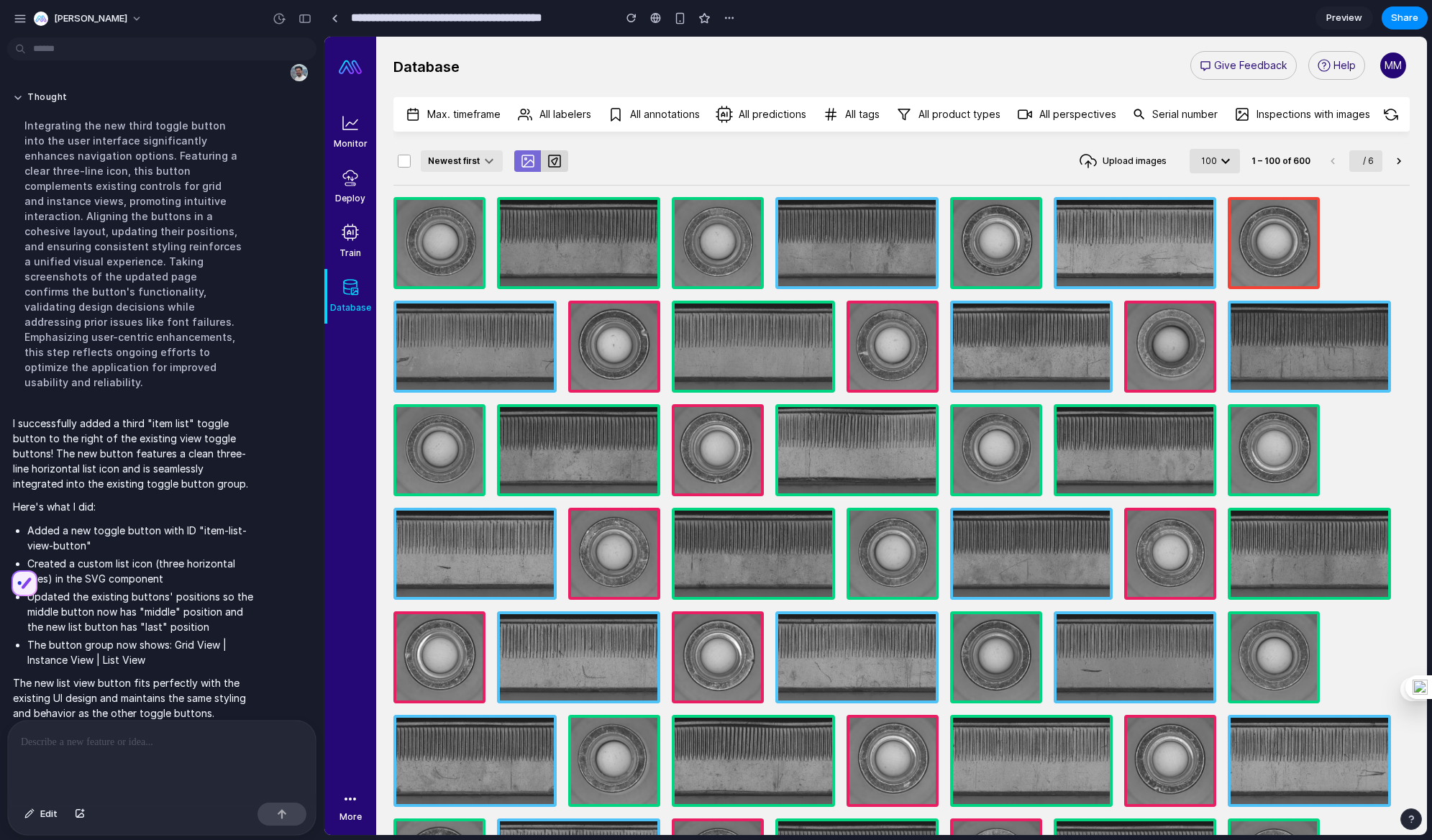
click at [1406, 821] on div "button" at bounding box center [1411, 819] width 10 height 10
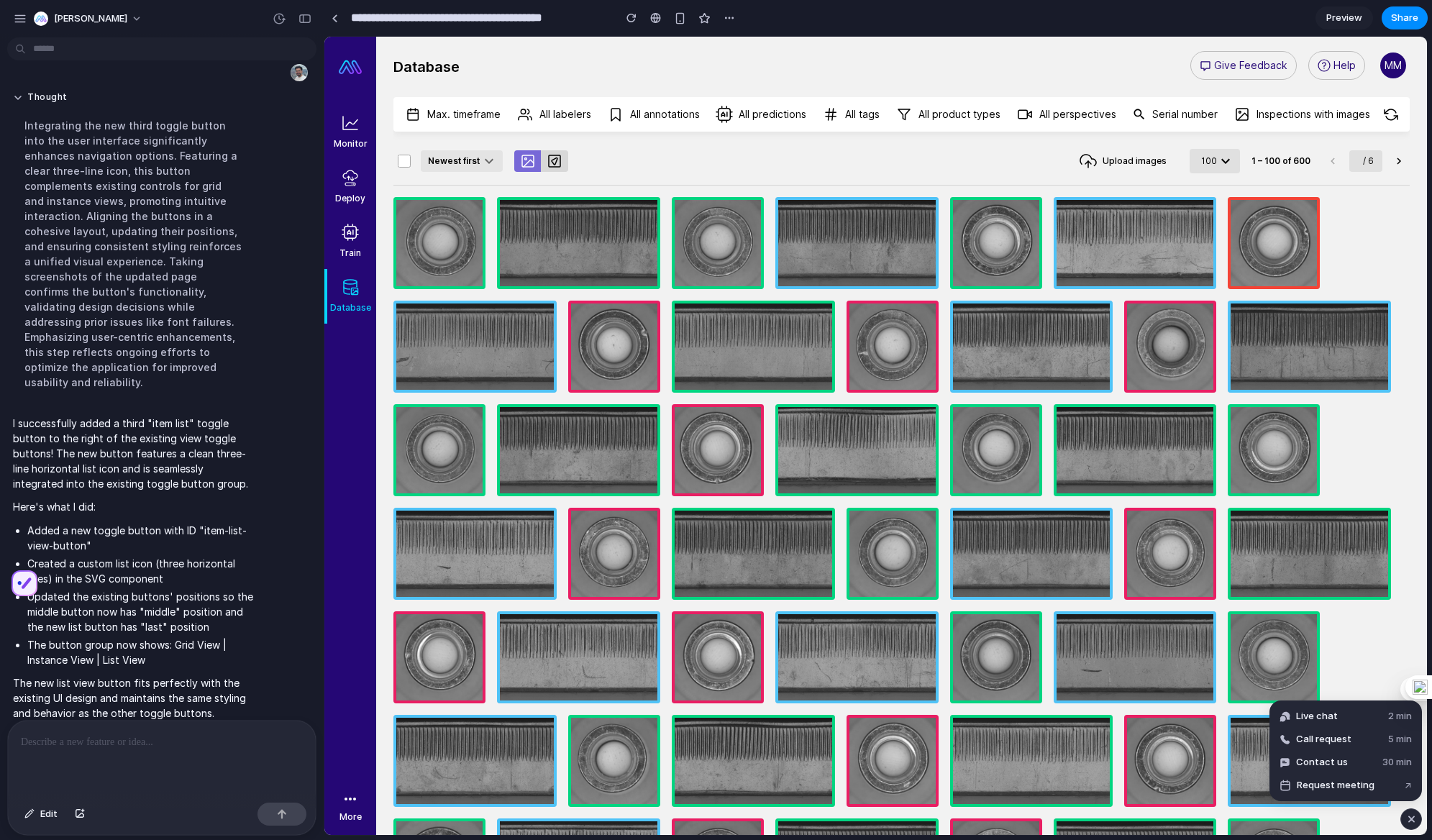
click at [1406, 821] on div "button" at bounding box center [1412, 819] width 12 height 17
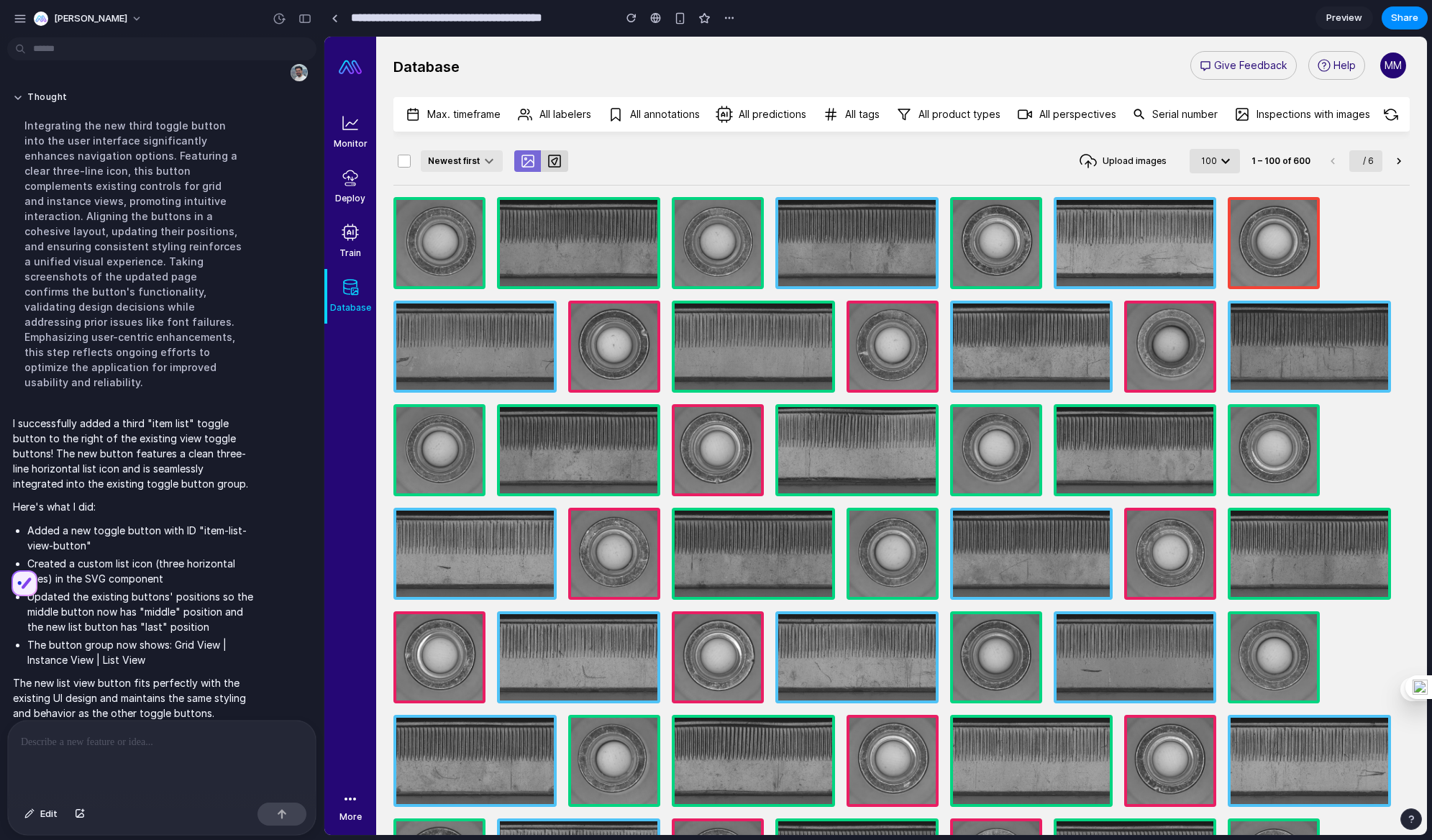
click at [145, 767] on div at bounding box center [161, 759] width 308 height 76
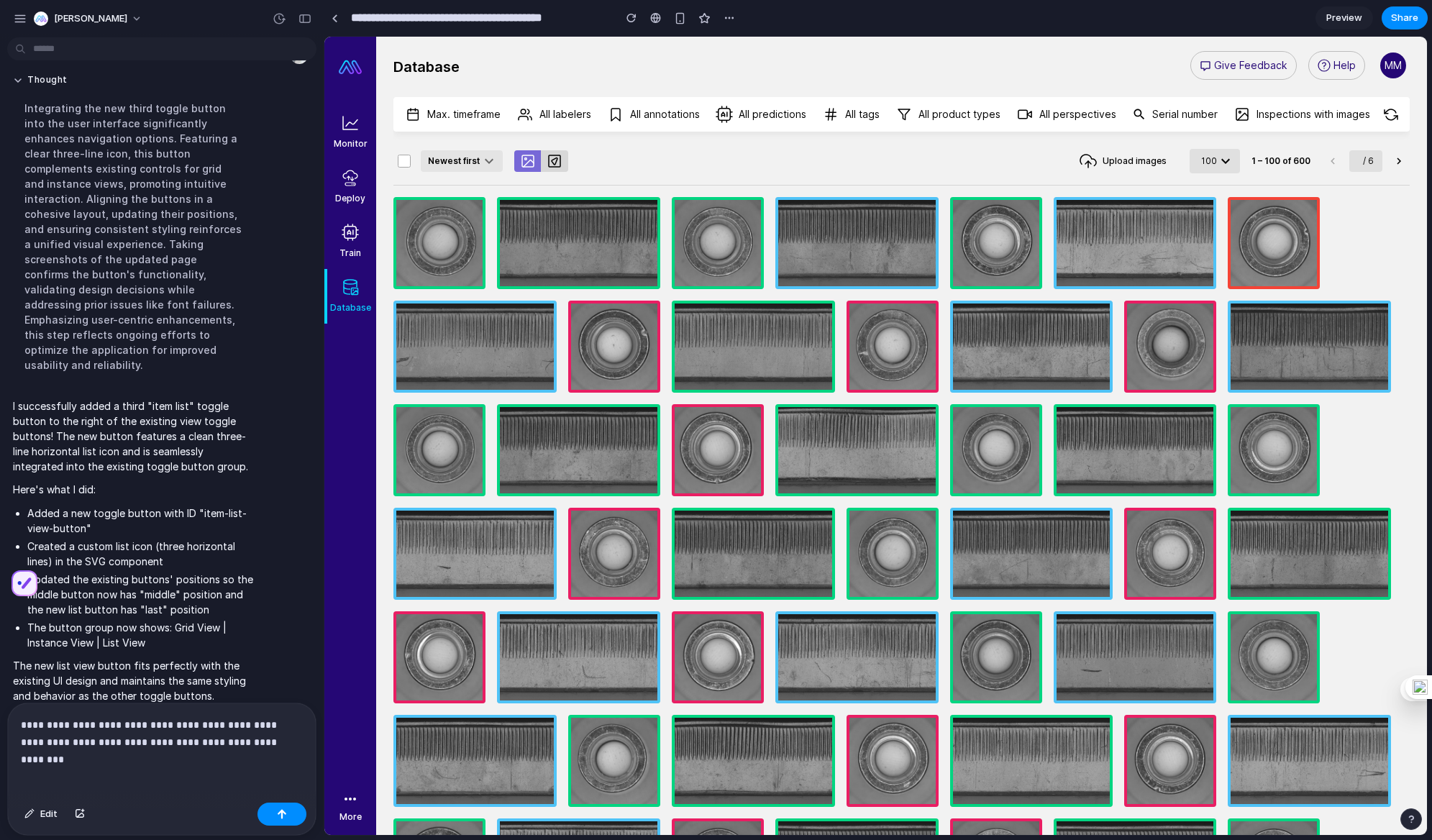
click at [104, 744] on p "**********" at bounding box center [162, 734] width 282 height 34
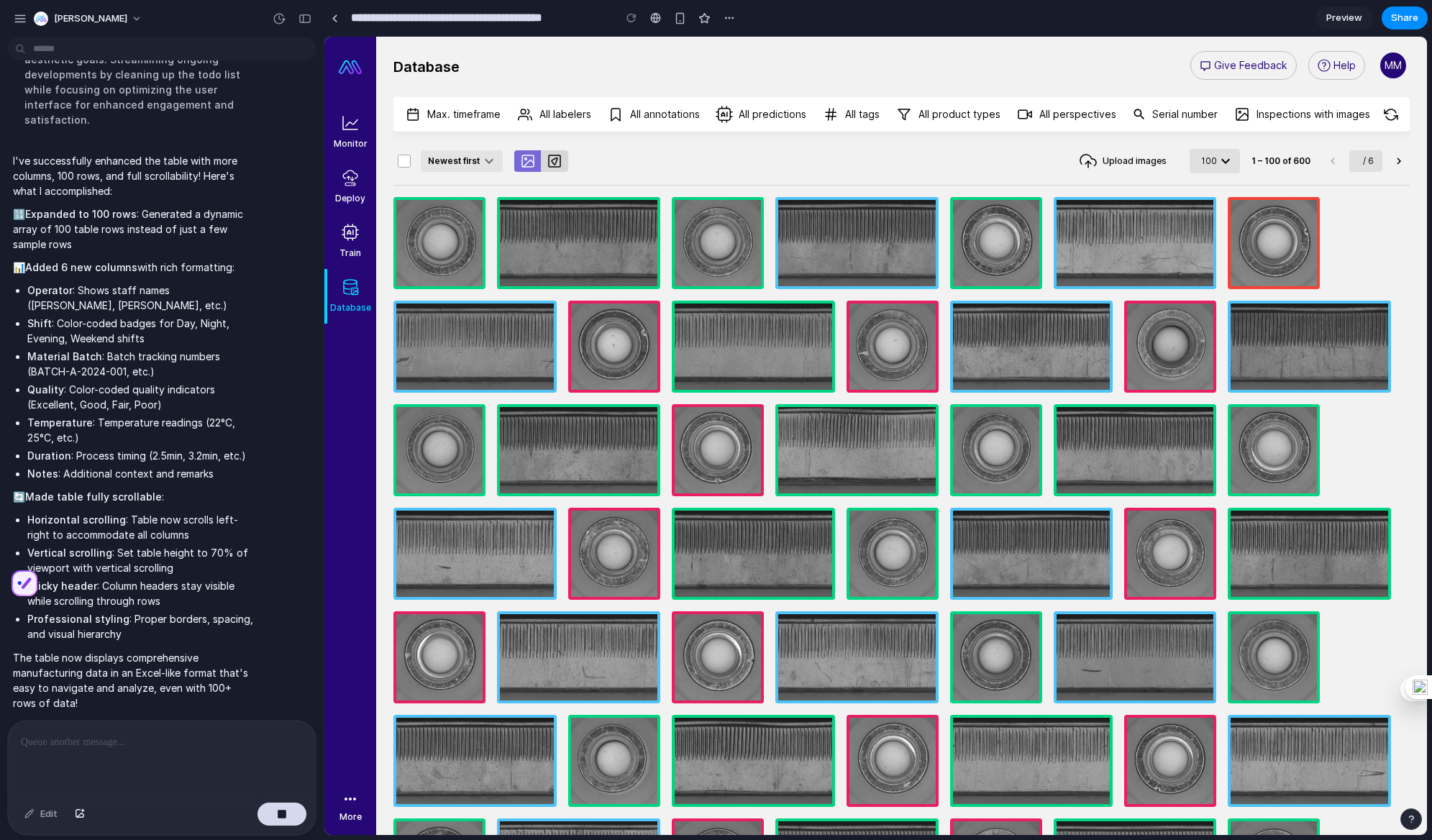
scroll to position [1734, 0]
